Goal: Task Accomplishment & Management: Manage account settings

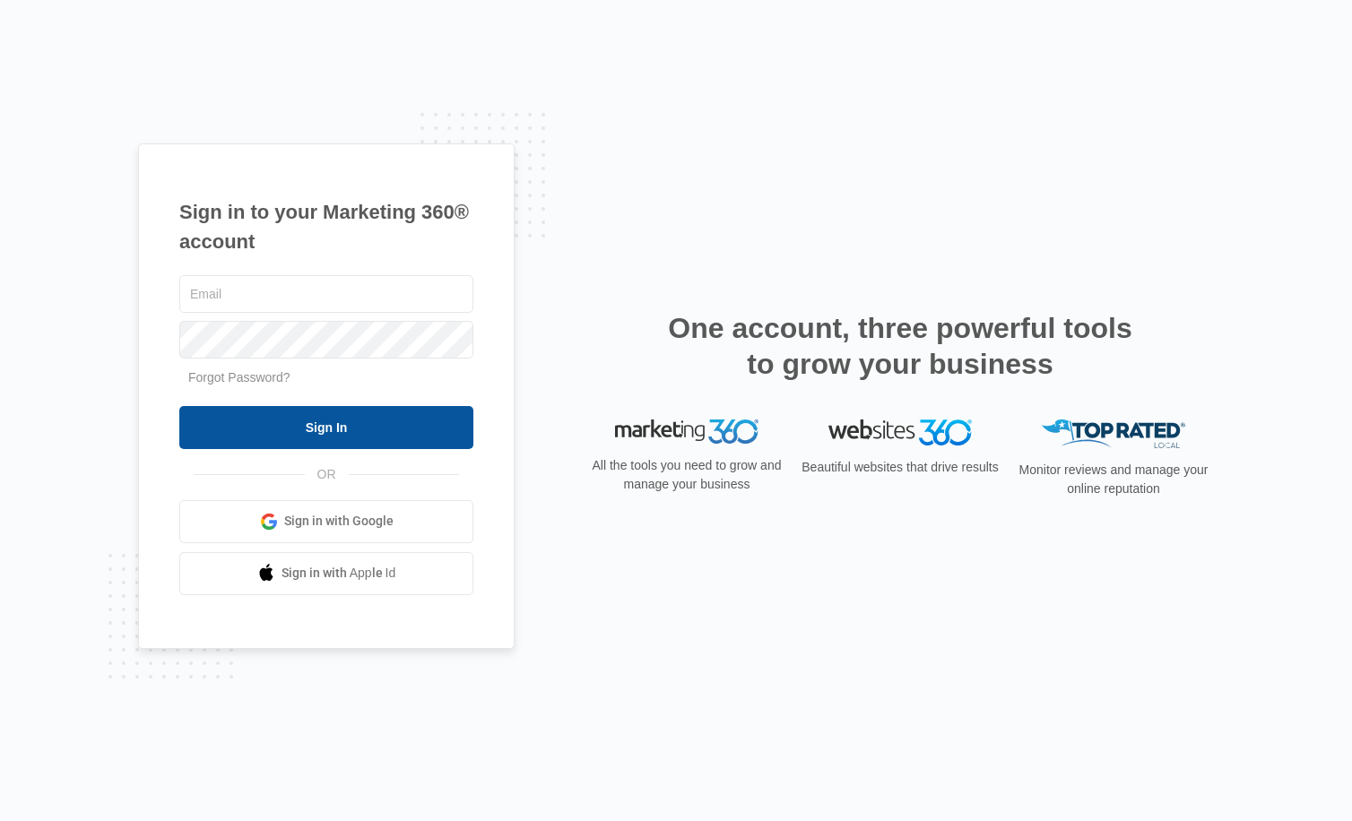
type input "[EMAIL_ADDRESS][DOMAIN_NAME]"
click at [308, 420] on input "Sign In" at bounding box center [326, 427] width 294 height 43
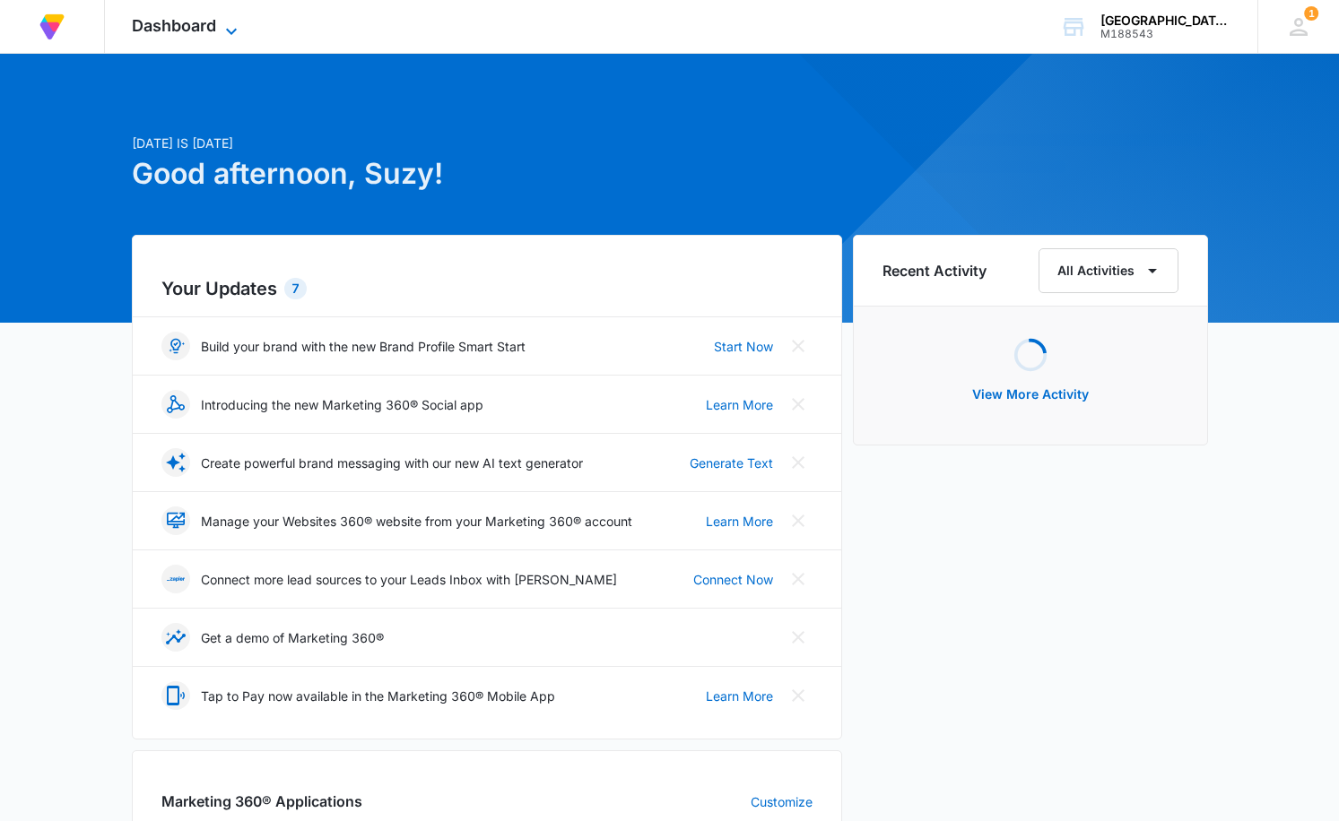
click at [231, 30] on icon at bounding box center [232, 32] width 22 height 22
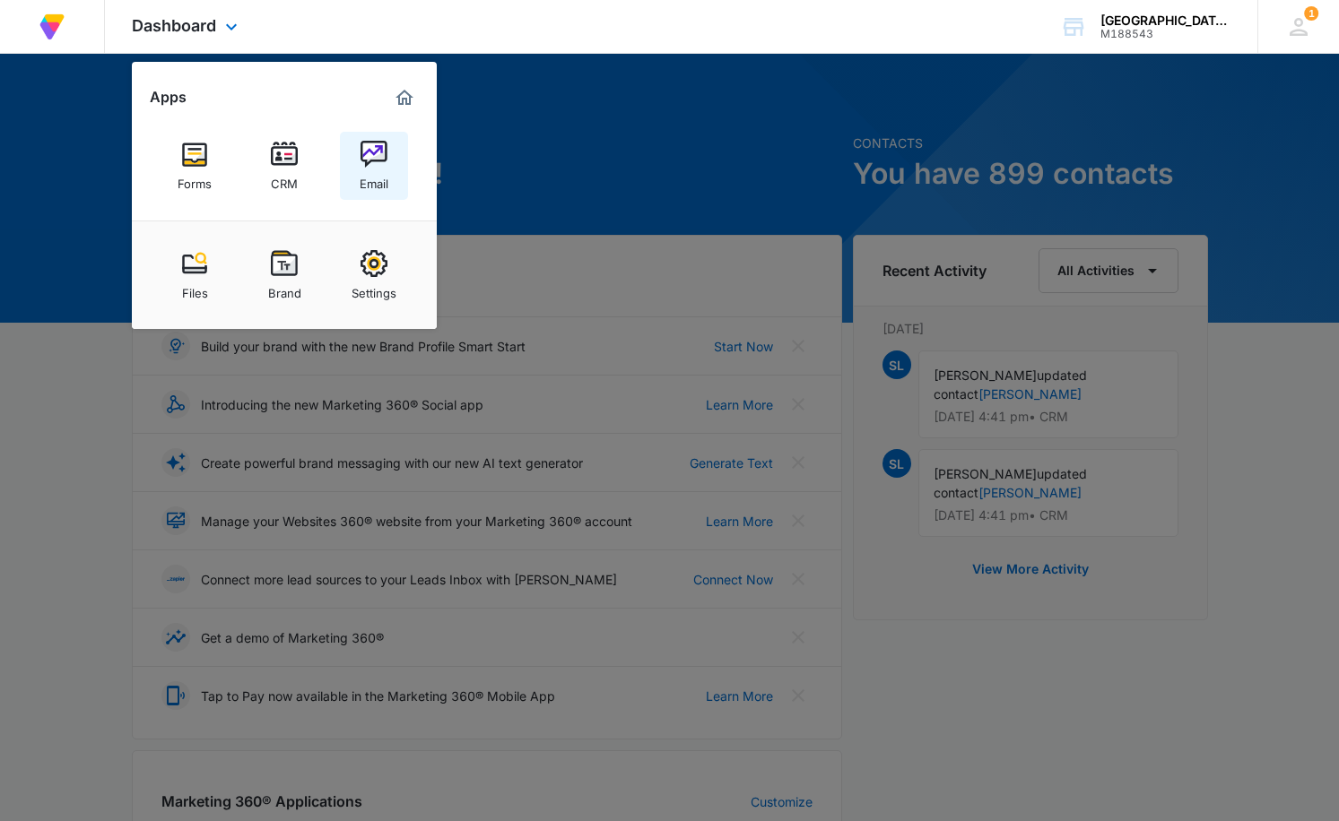
click at [378, 161] on img at bounding box center [373, 154] width 27 height 27
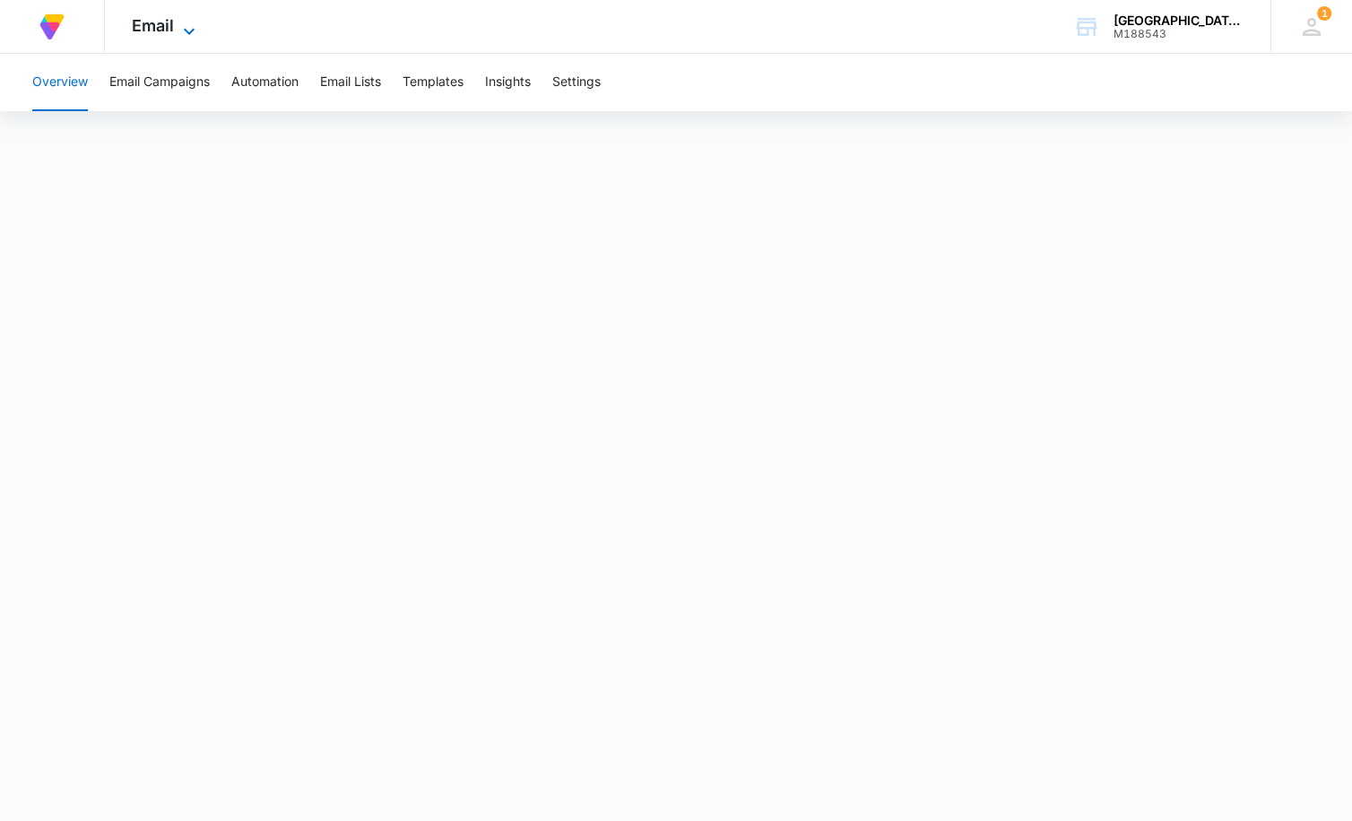
click at [181, 26] on icon at bounding box center [189, 32] width 22 height 22
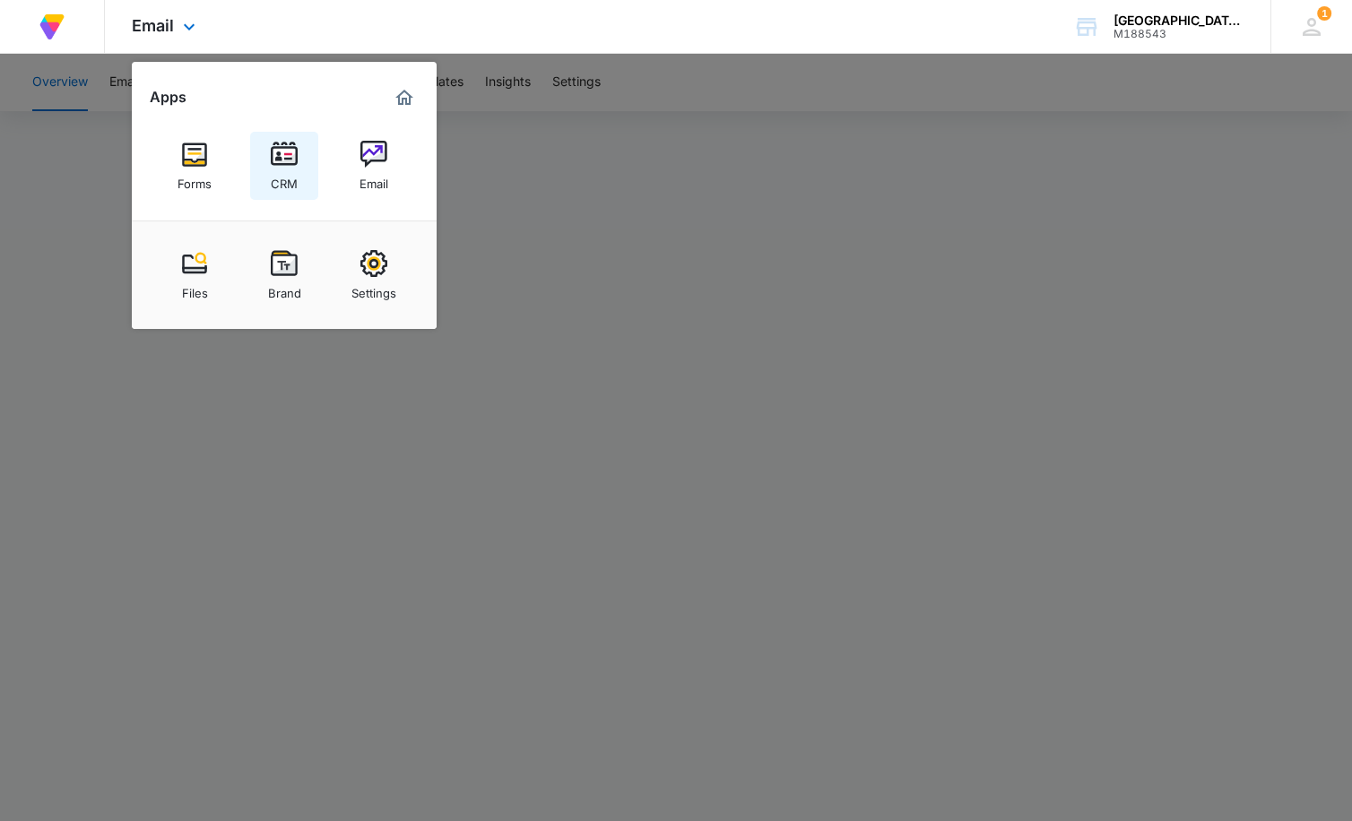
click at [294, 171] on div "CRM" at bounding box center [284, 179] width 27 height 23
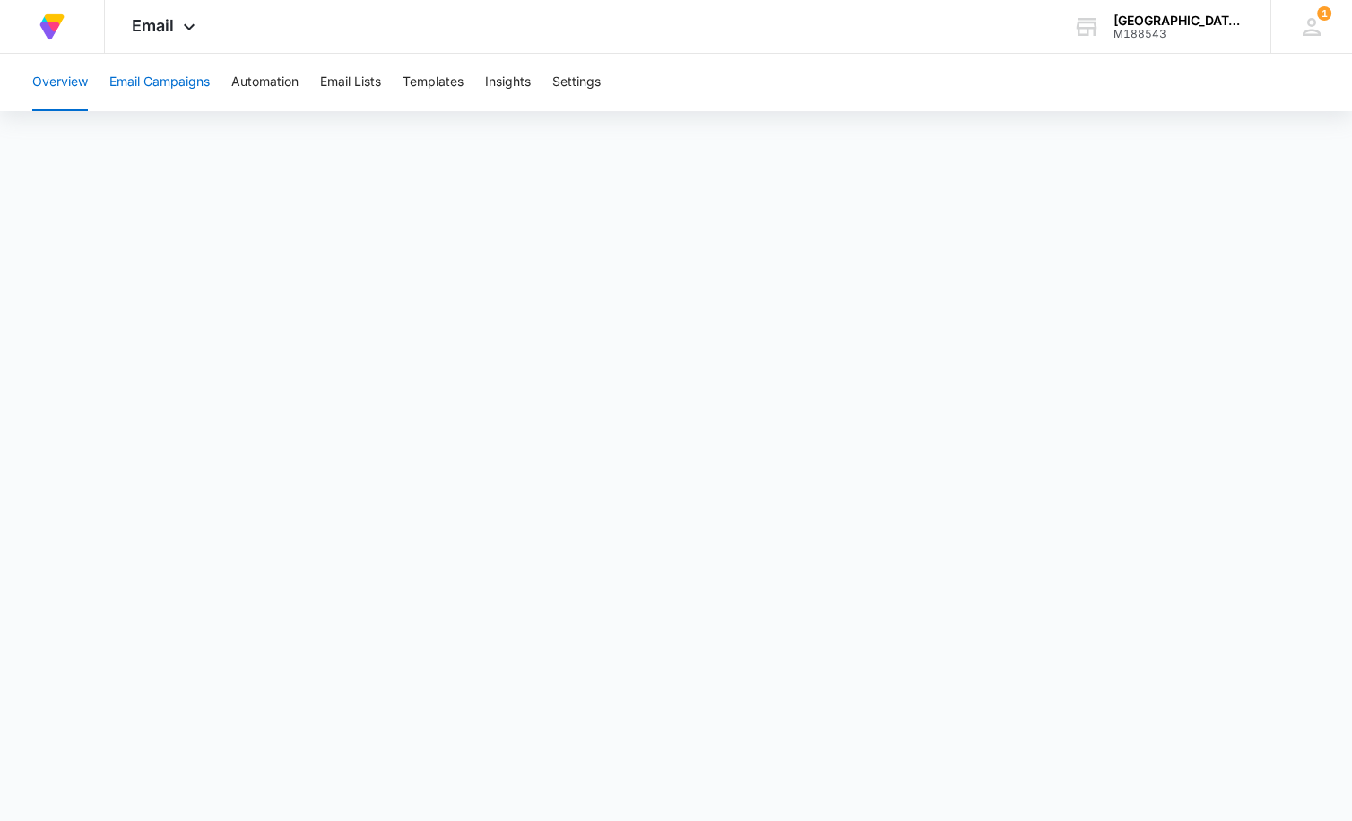
click at [161, 81] on button "Email Campaigns" at bounding box center [159, 82] width 100 height 57
click at [182, 28] on icon at bounding box center [189, 32] width 22 height 22
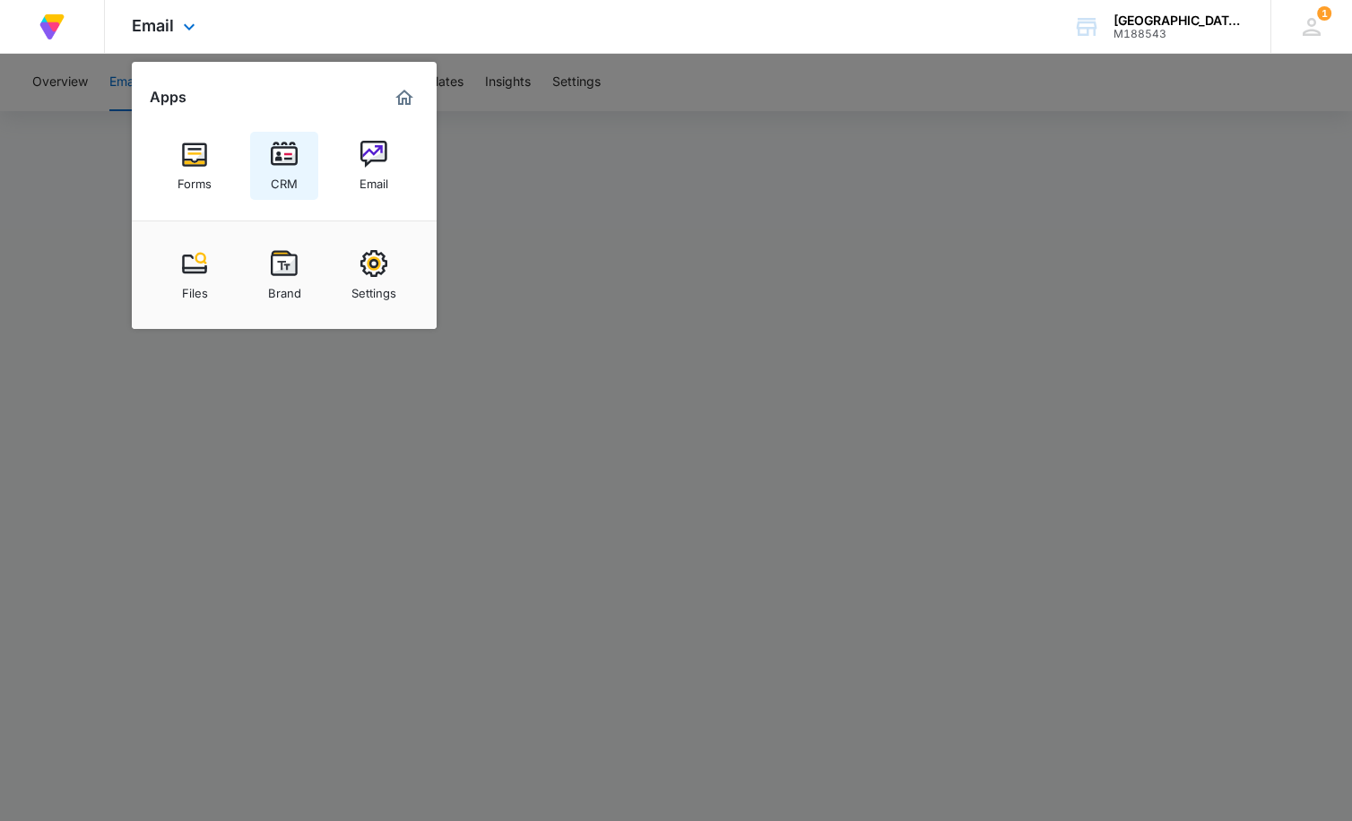
click at [269, 152] on link "CRM" at bounding box center [284, 166] width 68 height 68
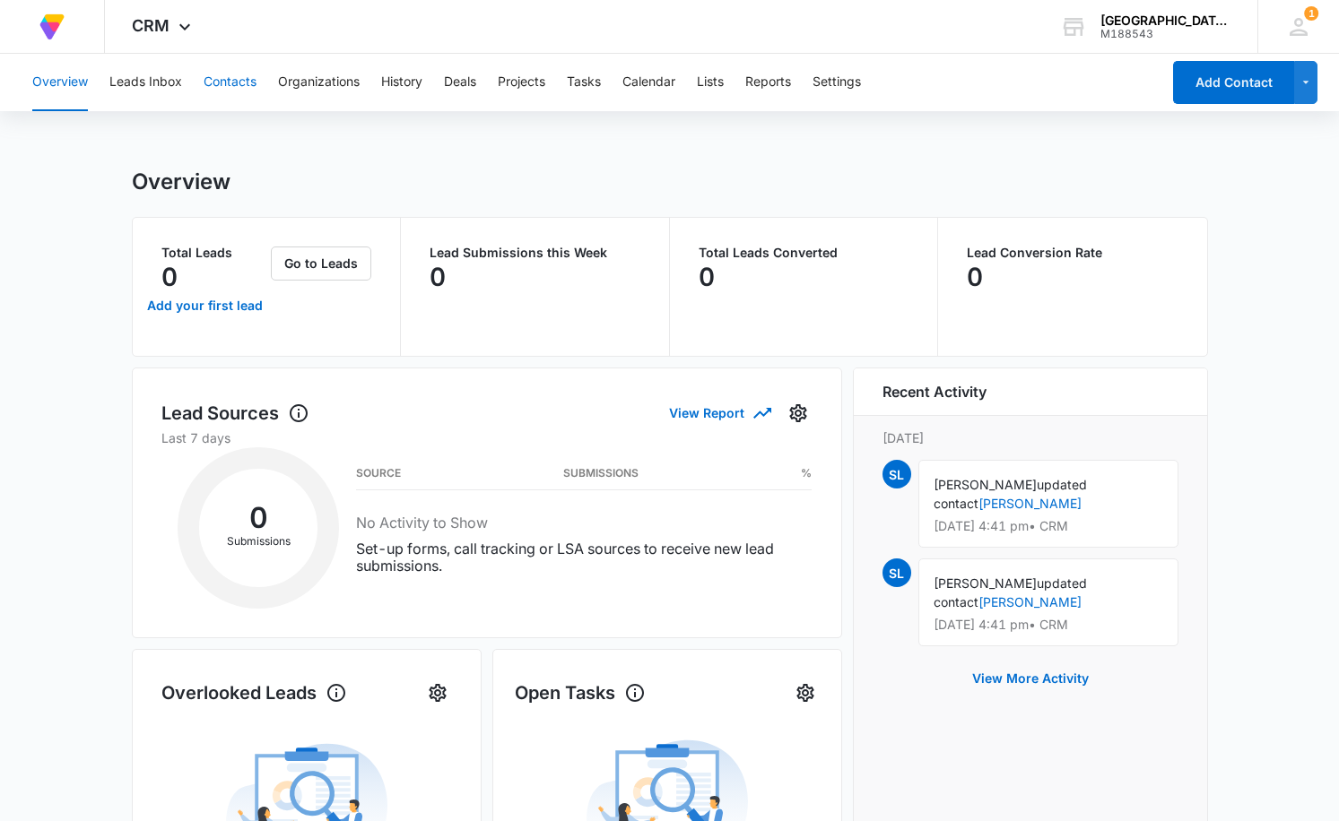
click at [225, 82] on button "Contacts" at bounding box center [230, 82] width 53 height 57
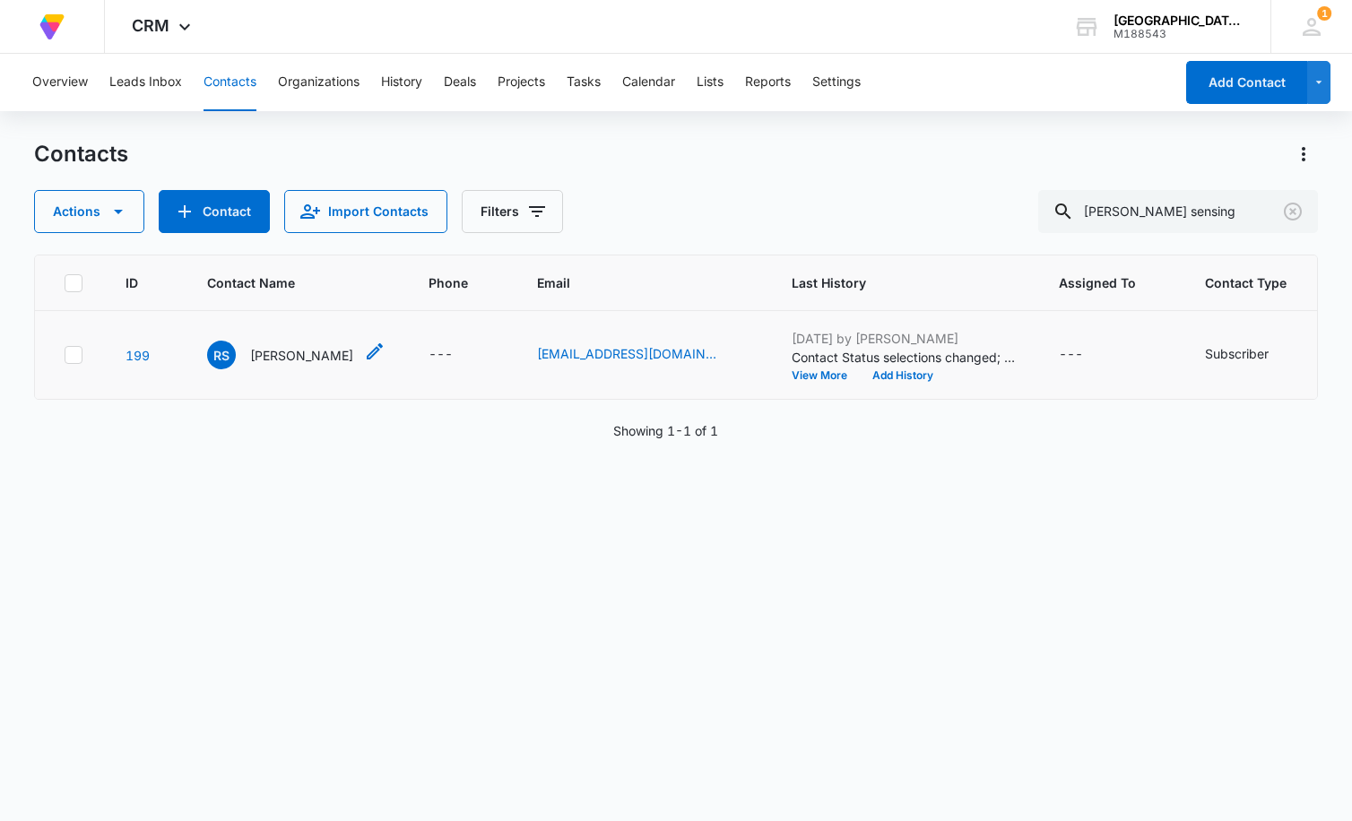
click at [273, 352] on p "[PERSON_NAME]" at bounding box center [301, 355] width 103 height 19
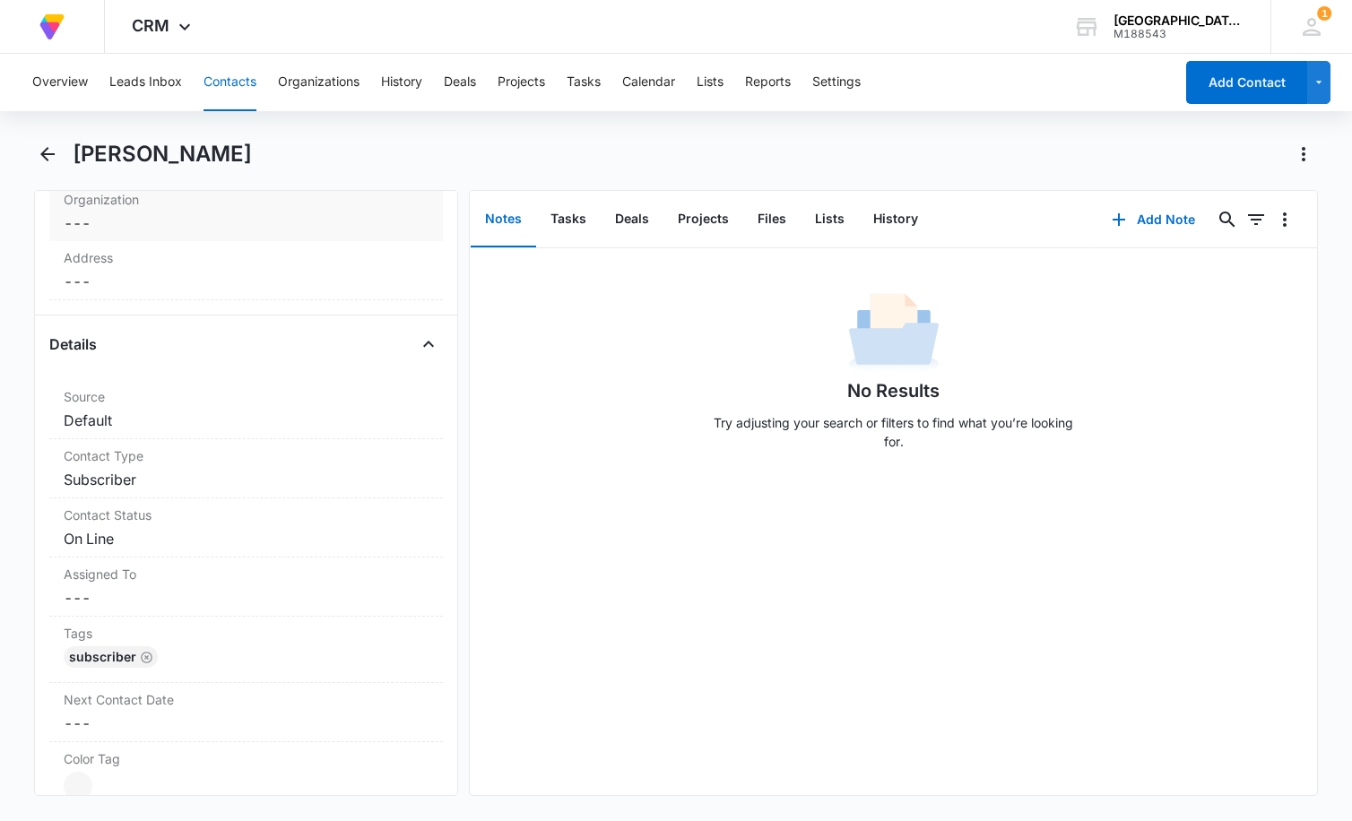
scroll to position [807, 0]
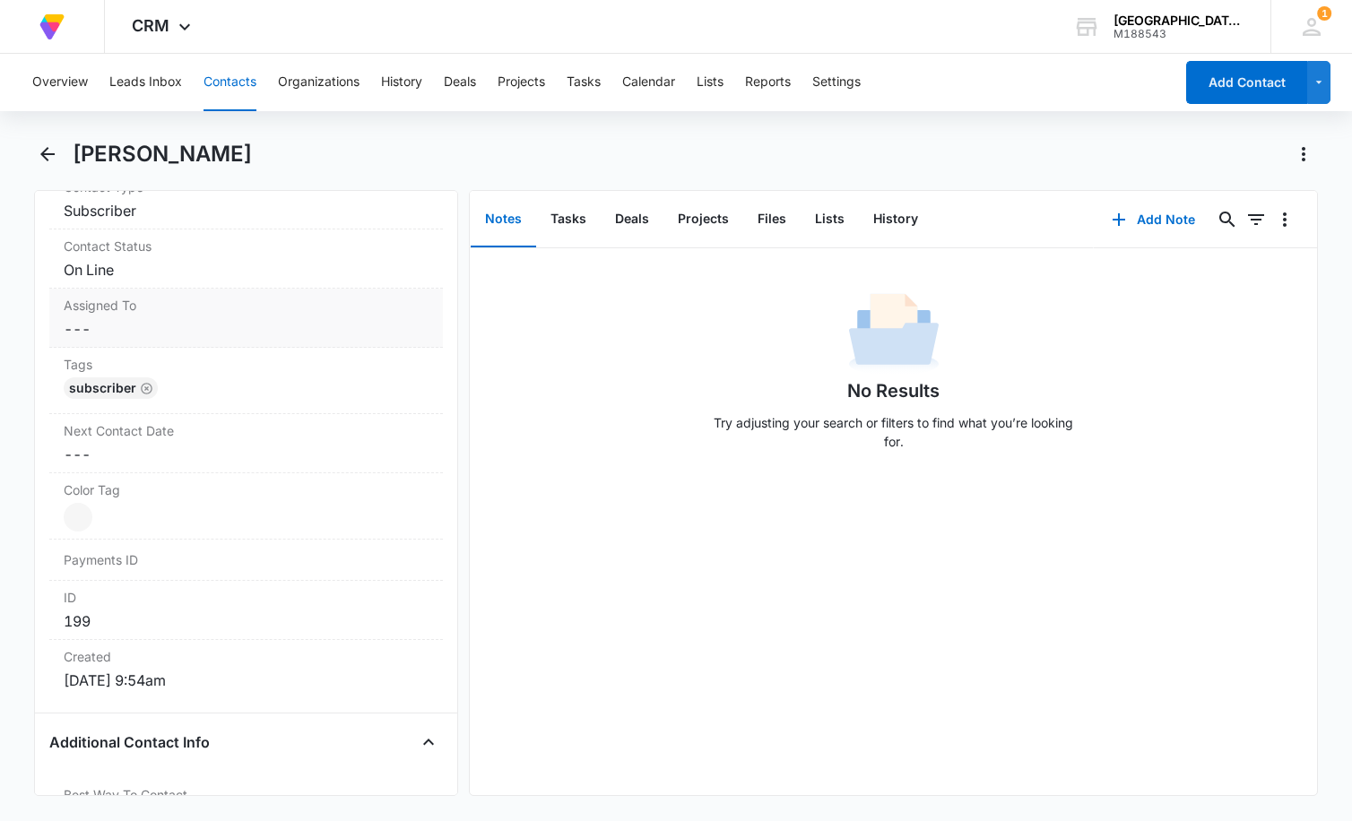
click at [329, 336] on dd "Cancel Save Changes ---" at bounding box center [247, 329] width 366 height 22
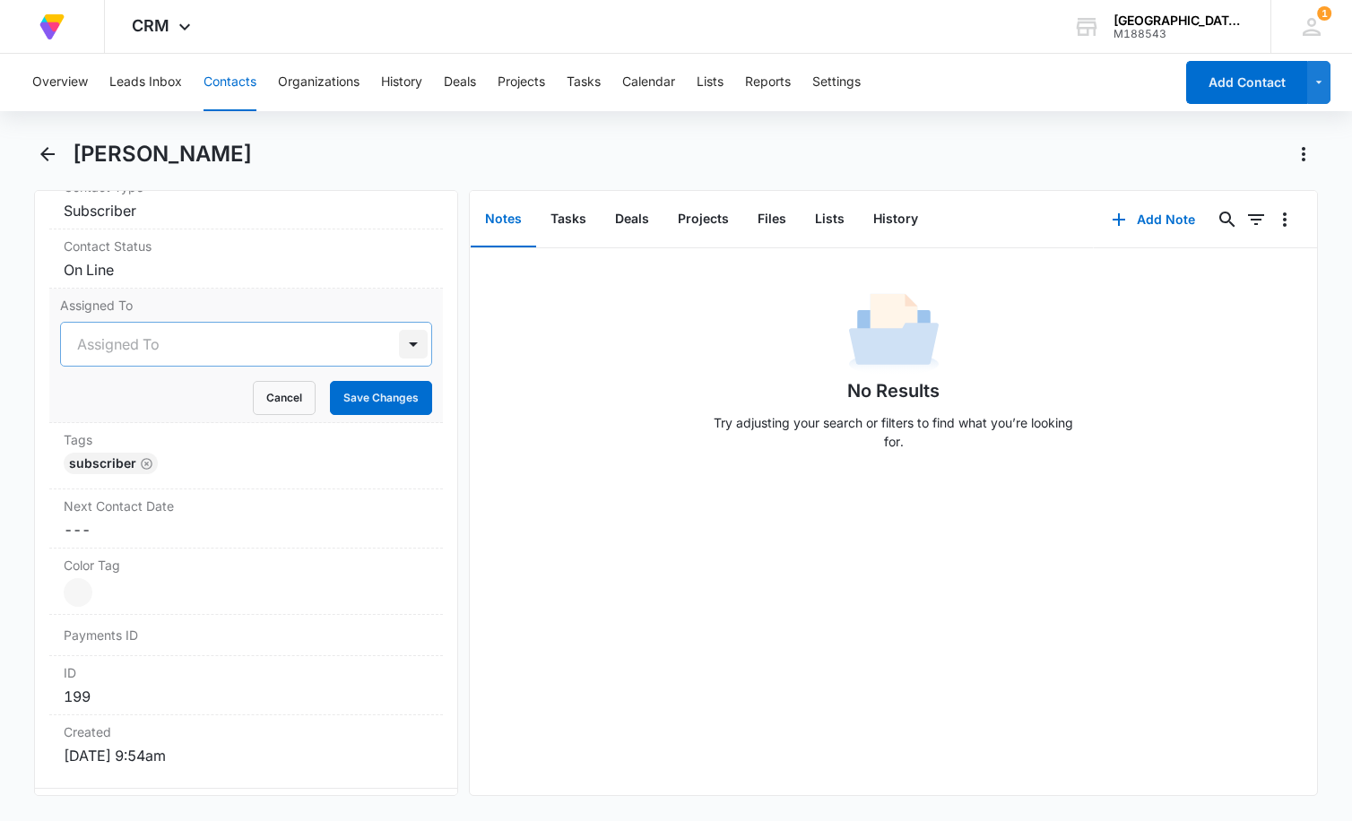
click at [399, 347] on div at bounding box center [413, 344] width 29 height 29
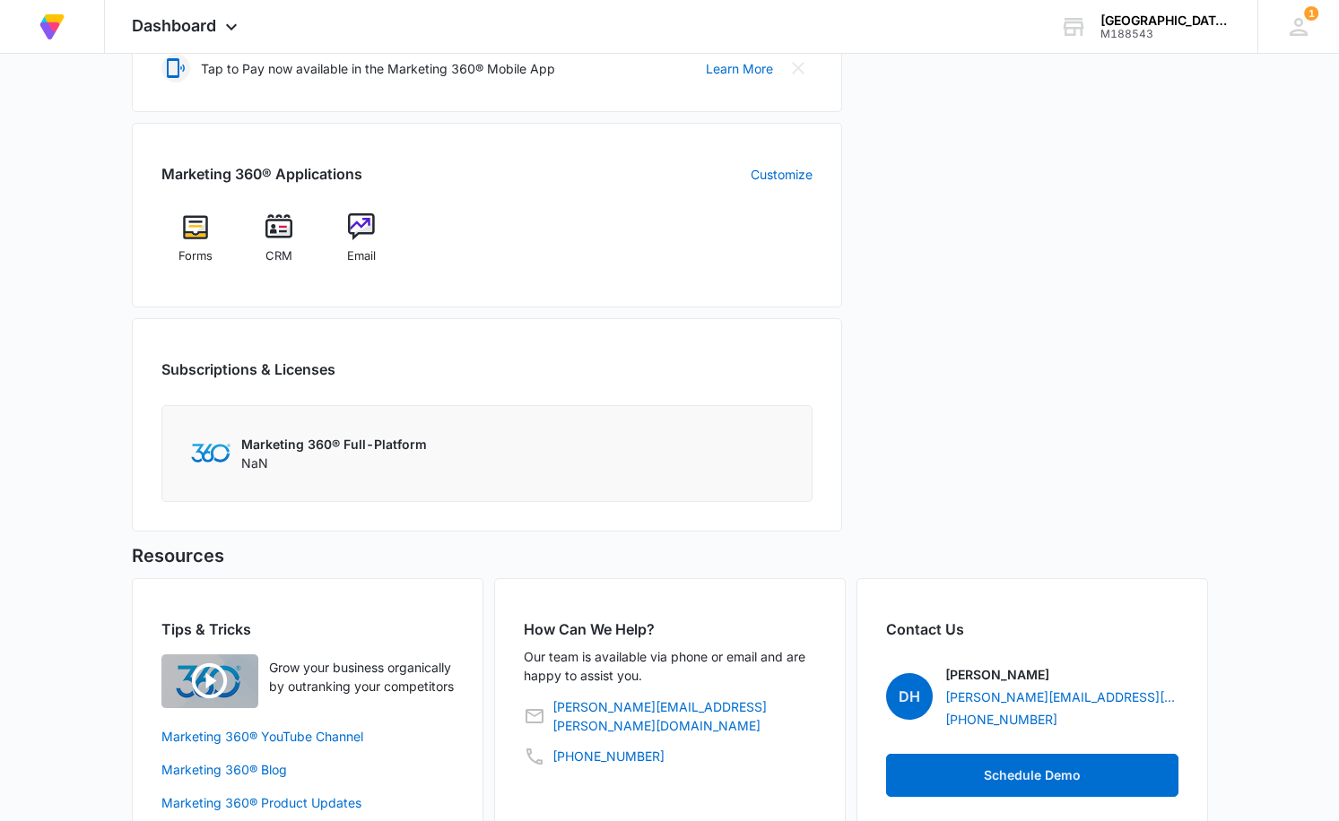
scroll to position [680, 0]
